Goal: Find specific page/section: Find specific page/section

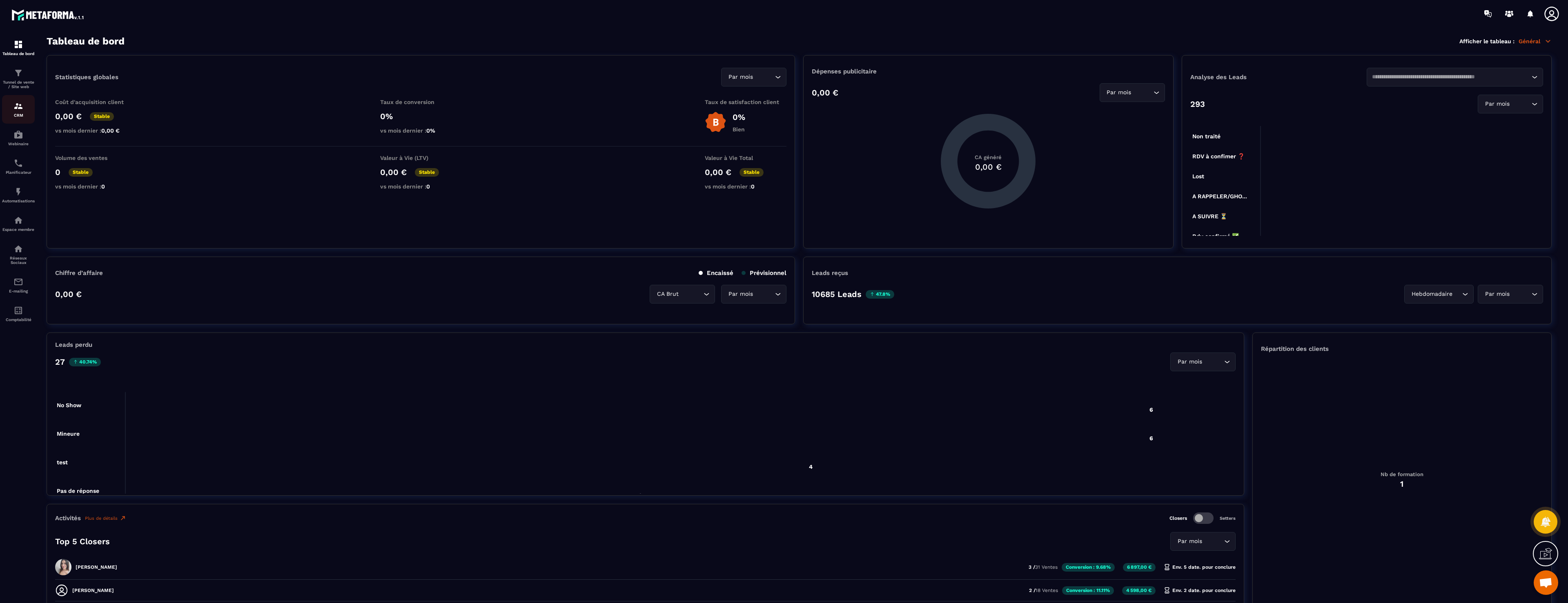
click at [21, 104] on img at bounding box center [18, 106] width 10 height 10
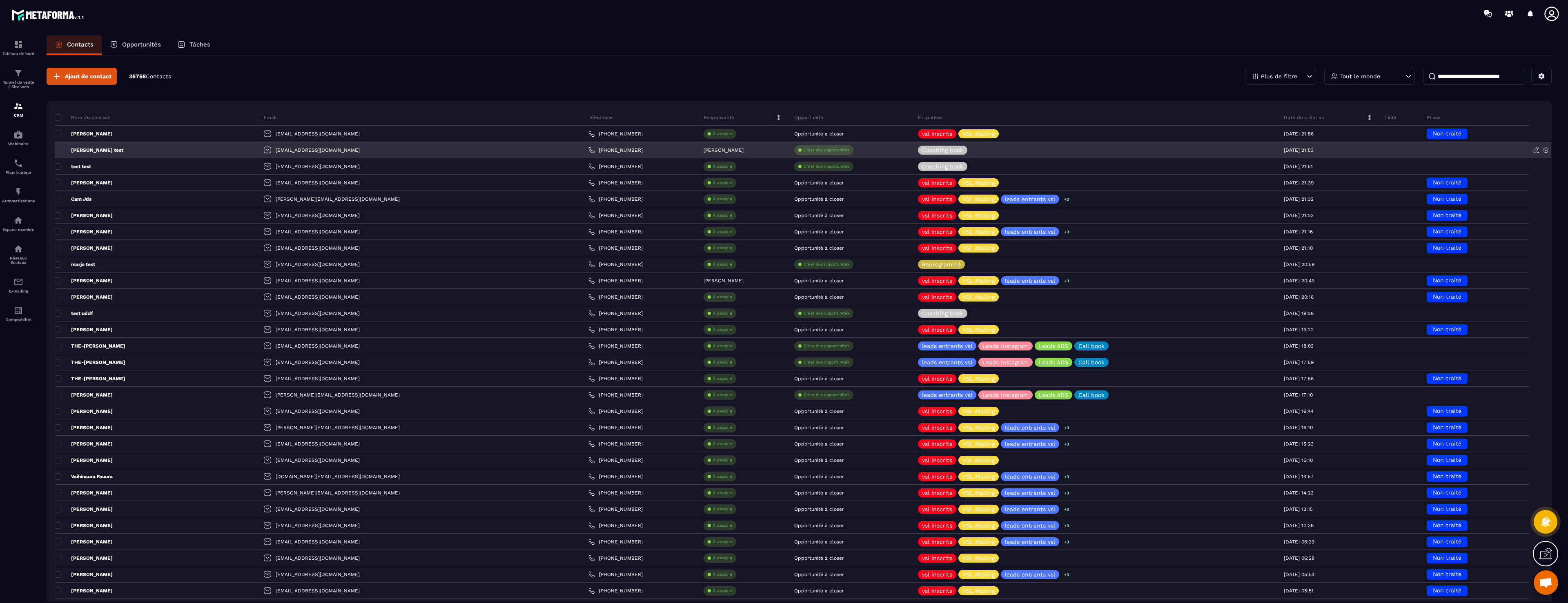
click at [63, 149] on p "[PERSON_NAME] test" at bounding box center [89, 150] width 69 height 7
